Goal: Task Accomplishment & Management: Complete application form

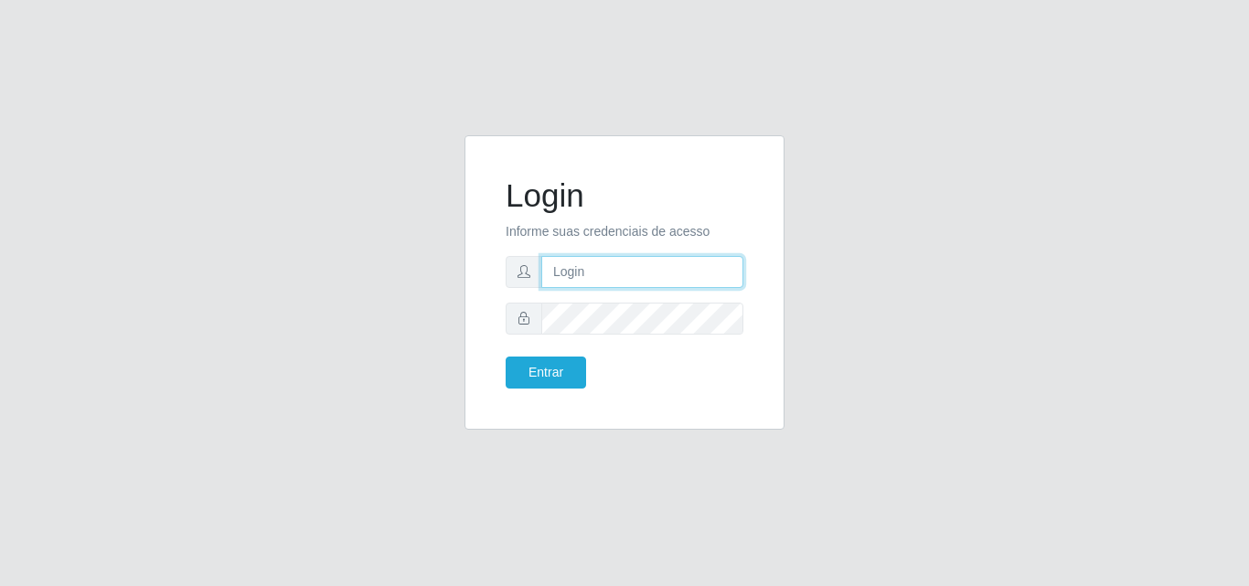
click at [582, 277] on input "text" at bounding box center [642, 272] width 202 height 32
